Goal: Navigation & Orientation: Go to known website

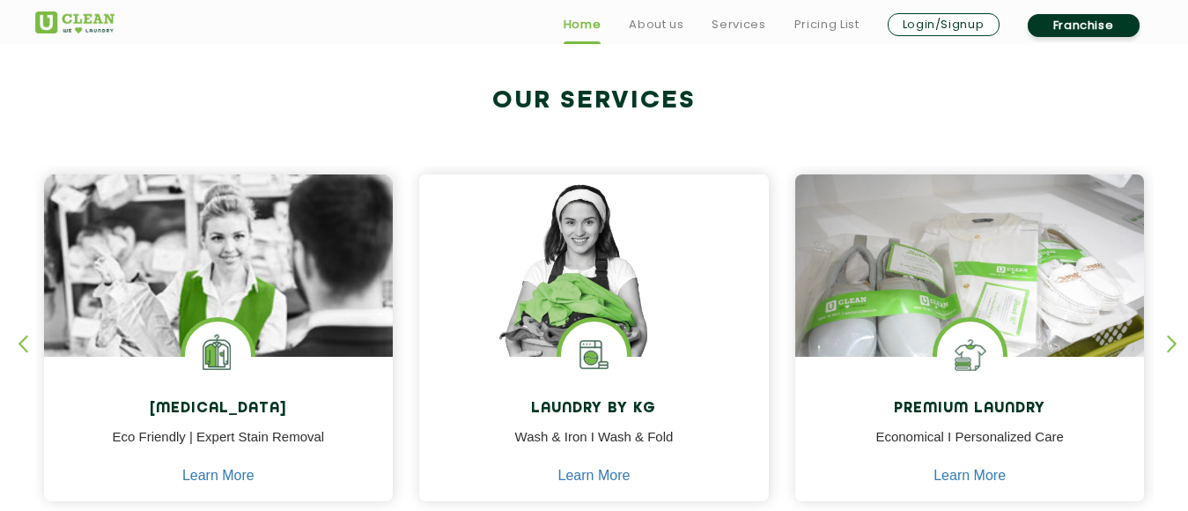
scroll to position [881, 0]
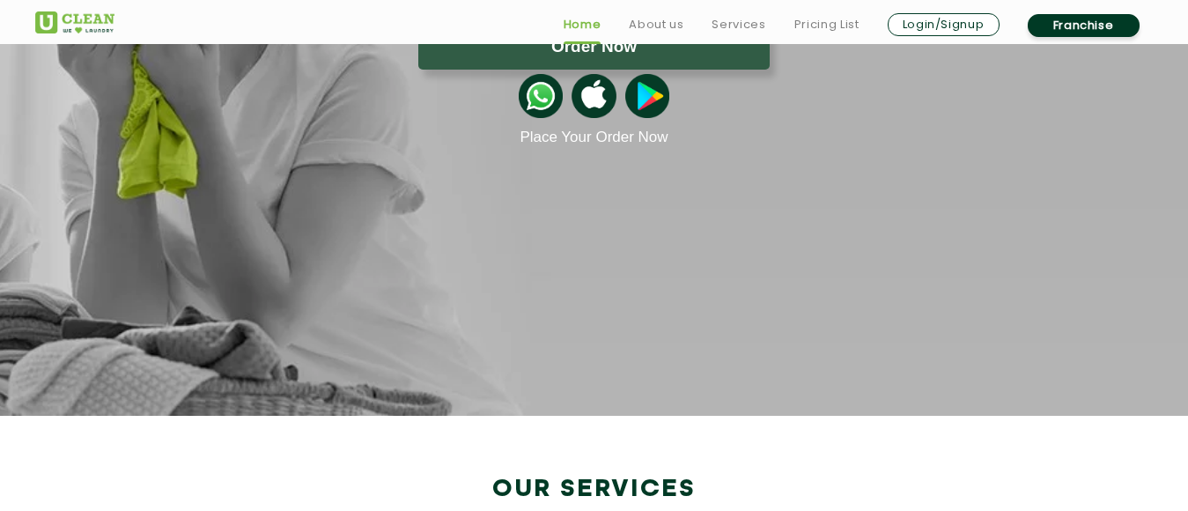
scroll to position [440, 0]
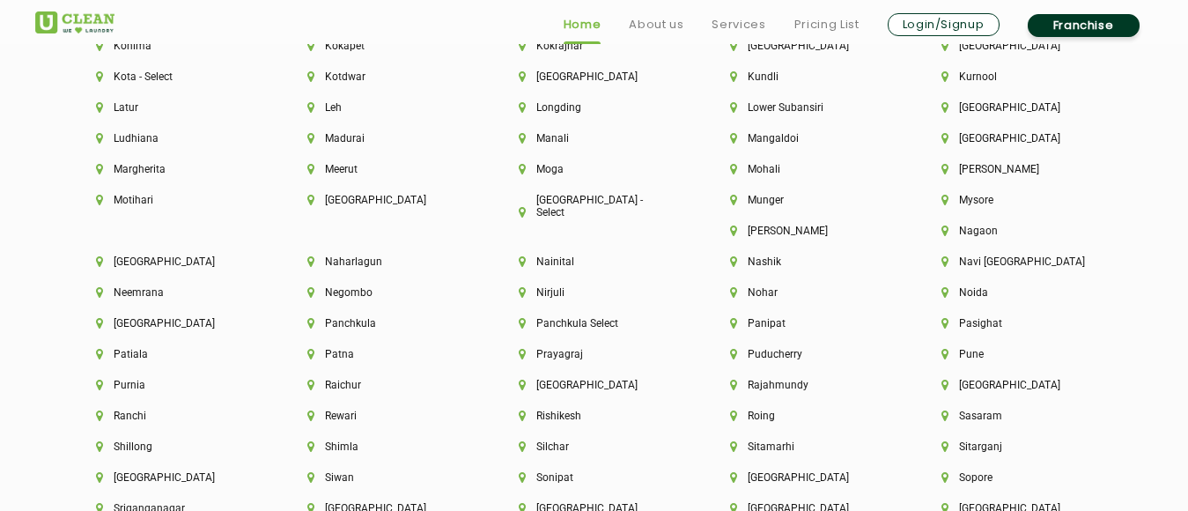
scroll to position [5055, 0]
